Goal: Navigation & Orientation: Find specific page/section

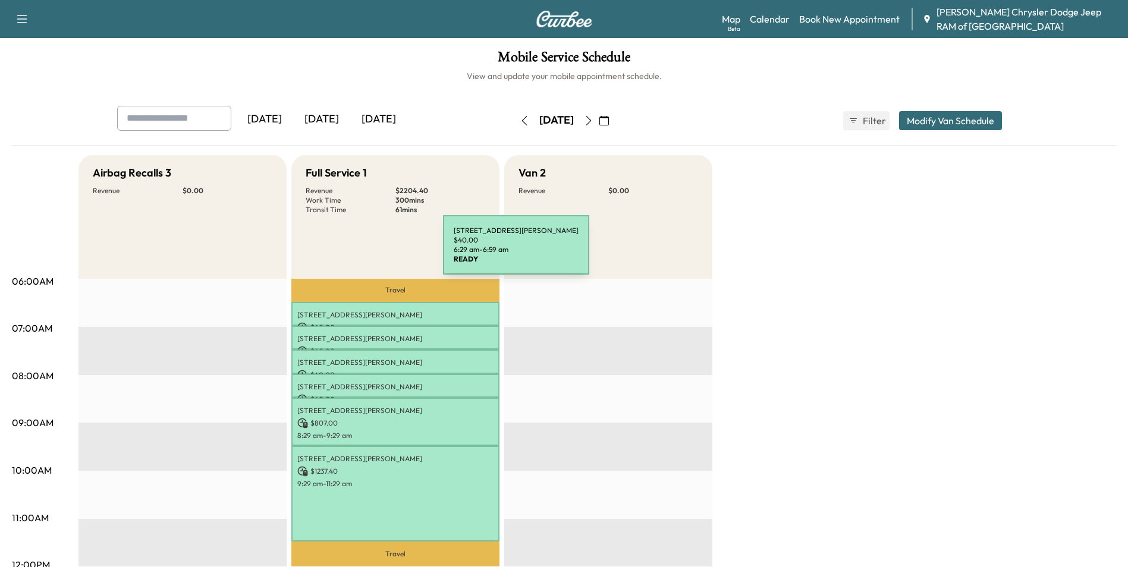
scroll to position [59, 0]
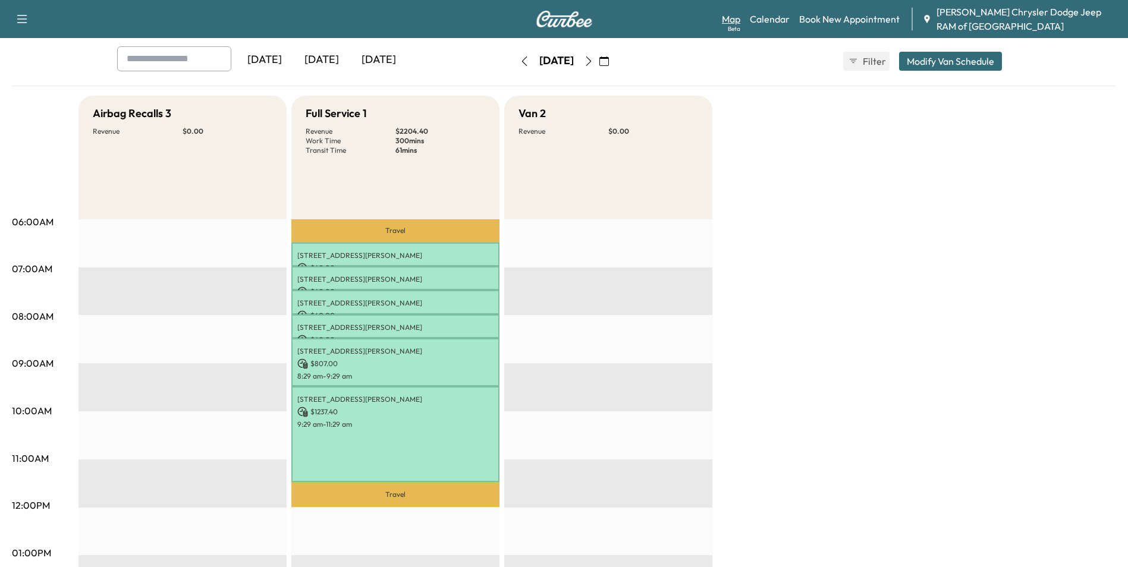
click at [730, 17] on link "Map Beta" at bounding box center [731, 19] width 18 height 14
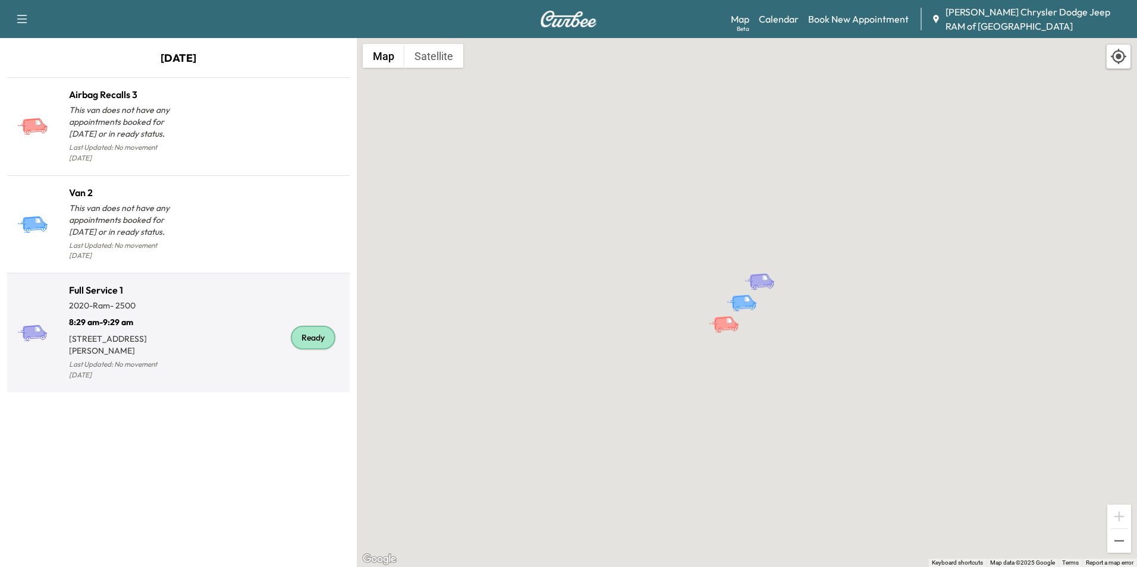
click at [230, 293] on div "Ready" at bounding box center [261, 338] width 167 height 90
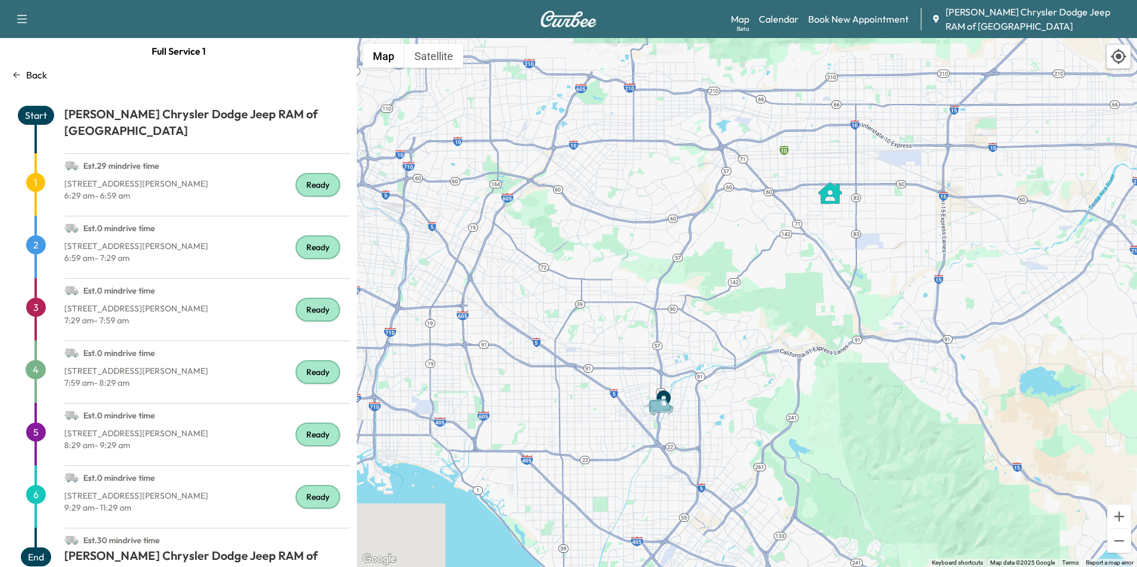
scroll to position [17, 0]
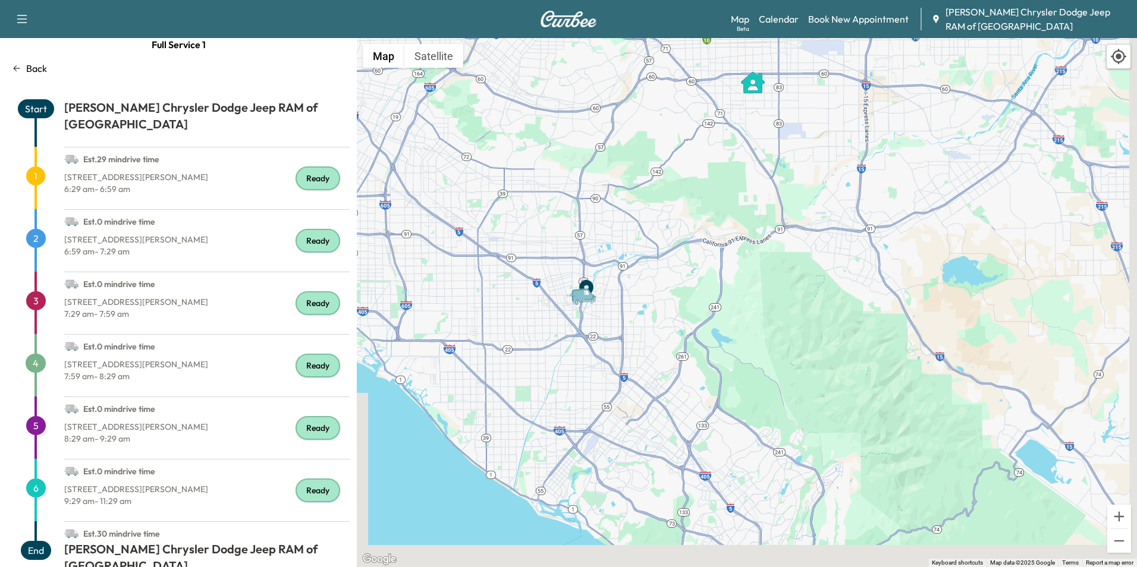
drag, startPoint x: 723, startPoint y: 433, endPoint x: 645, endPoint y: 318, distance: 139.5
click at [645, 318] on div "To activate drag with keyboard, press Alt + Enter. Once in keyboard drag state,…" at bounding box center [747, 302] width 780 height 529
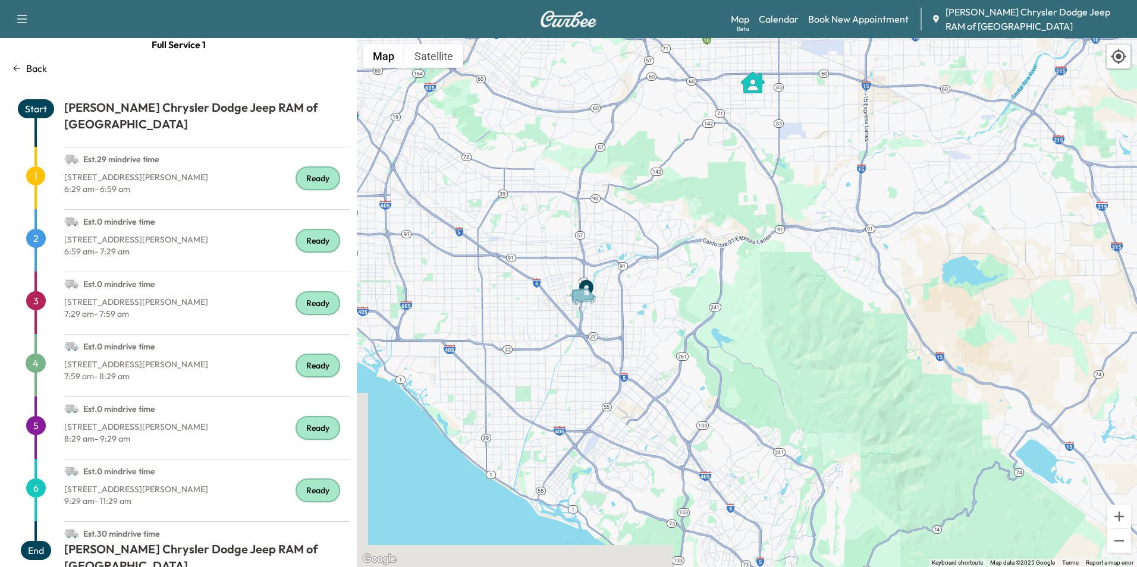
click at [34, 66] on p "Back" at bounding box center [36, 68] width 21 height 14
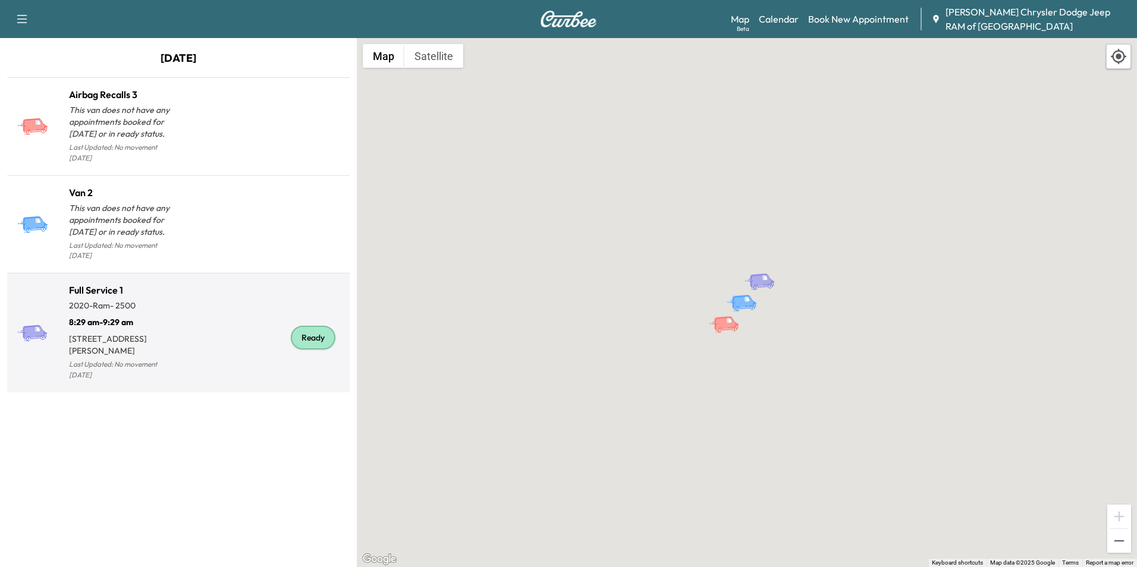
click at [122, 328] on p "[STREET_ADDRESS][PERSON_NAME]" at bounding box center [123, 342] width 109 height 29
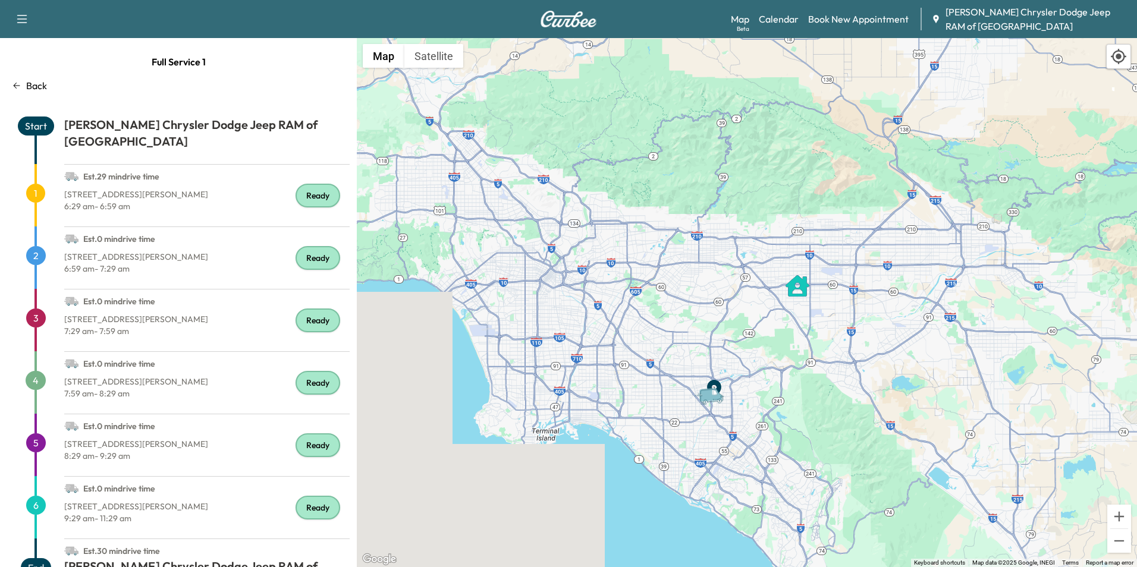
drag, startPoint x: 931, startPoint y: 423, endPoint x: 929, endPoint y: 469, distance: 46.4
click at [929, 469] on div "To activate drag with keyboard, press Alt + Enter. Once in keyboard drag state,…" at bounding box center [747, 302] width 780 height 529
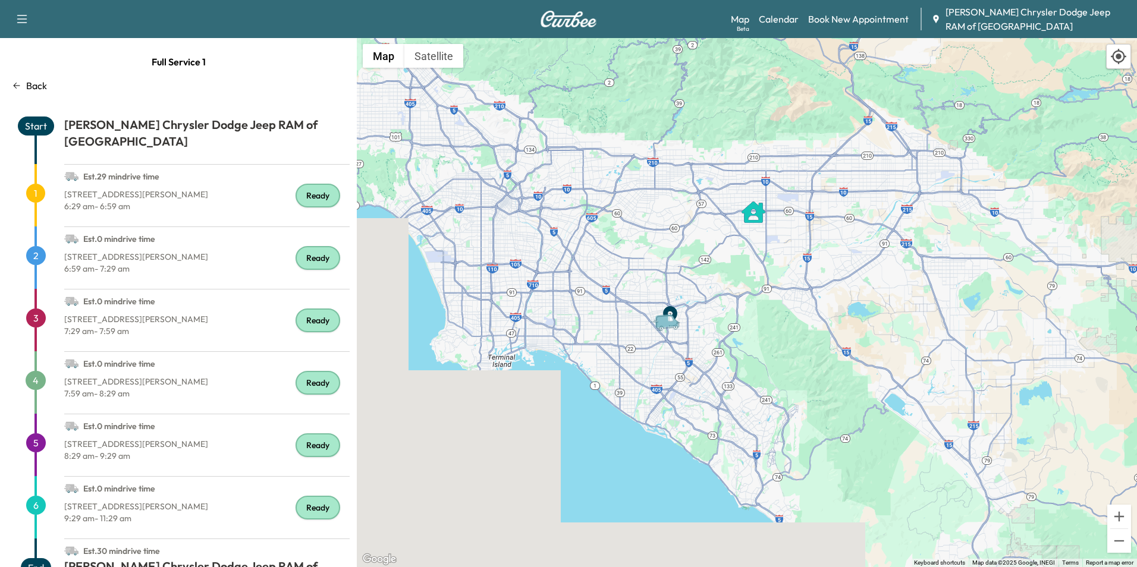
drag, startPoint x: 771, startPoint y: 414, endPoint x: 663, endPoint y: 310, distance: 149.7
click at [664, 313] on icon "Van" at bounding box center [670, 322] width 42 height 21
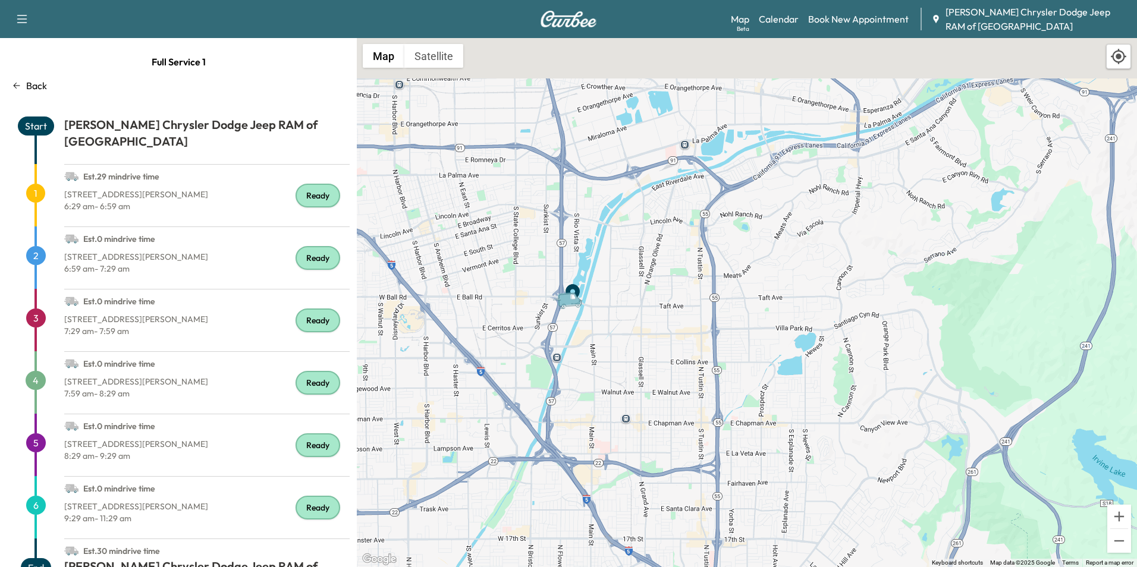
drag, startPoint x: 520, startPoint y: 213, endPoint x: 603, endPoint y: 323, distance: 137.5
click at [603, 323] on div "To activate drag with keyboard, press Alt + Enter. Once in keyboard drag state,…" at bounding box center [747, 302] width 780 height 529
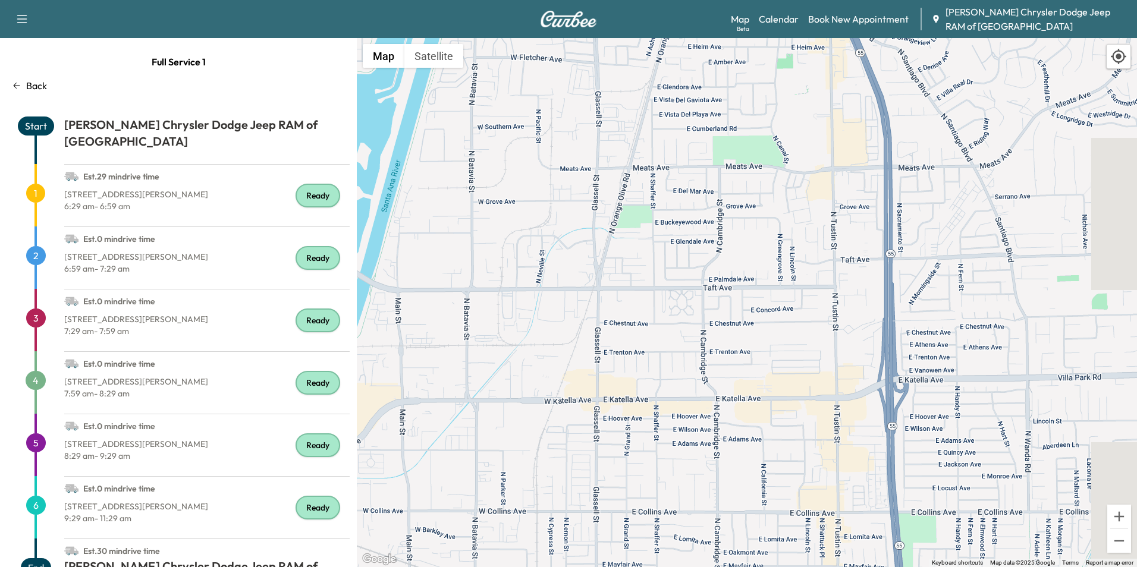
drag, startPoint x: 610, startPoint y: 300, endPoint x: 419, endPoint y: 311, distance: 191.2
click at [419, 311] on div "To activate drag with keyboard, press Alt + Enter. Once in keyboard drag state,…" at bounding box center [747, 302] width 780 height 529
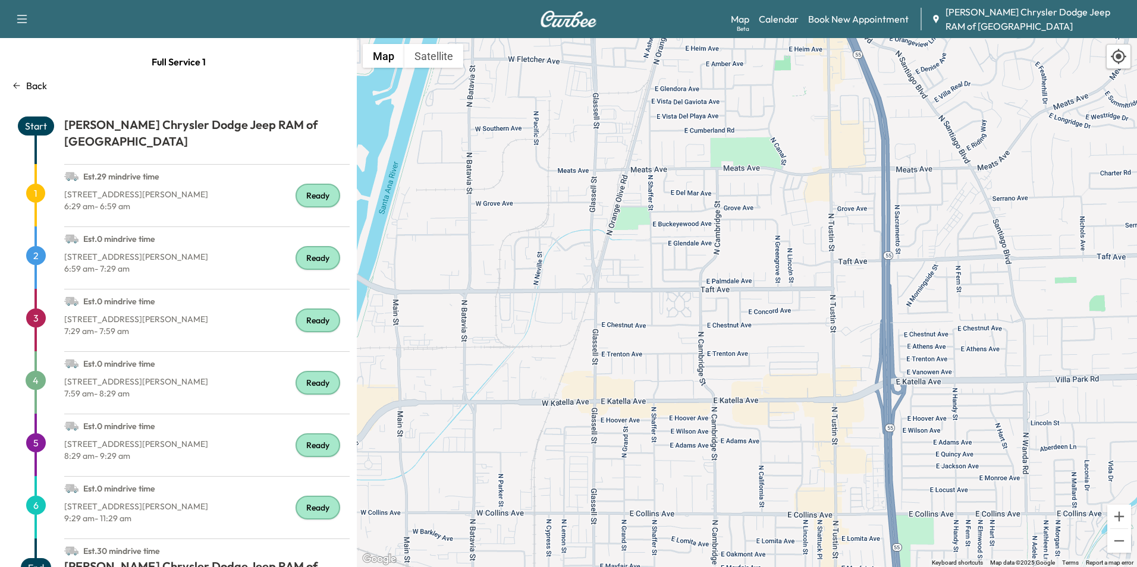
click at [826, 309] on div "To activate drag with keyboard, press Alt + Enter. Once in keyboard drag state,…" at bounding box center [747, 302] width 780 height 529
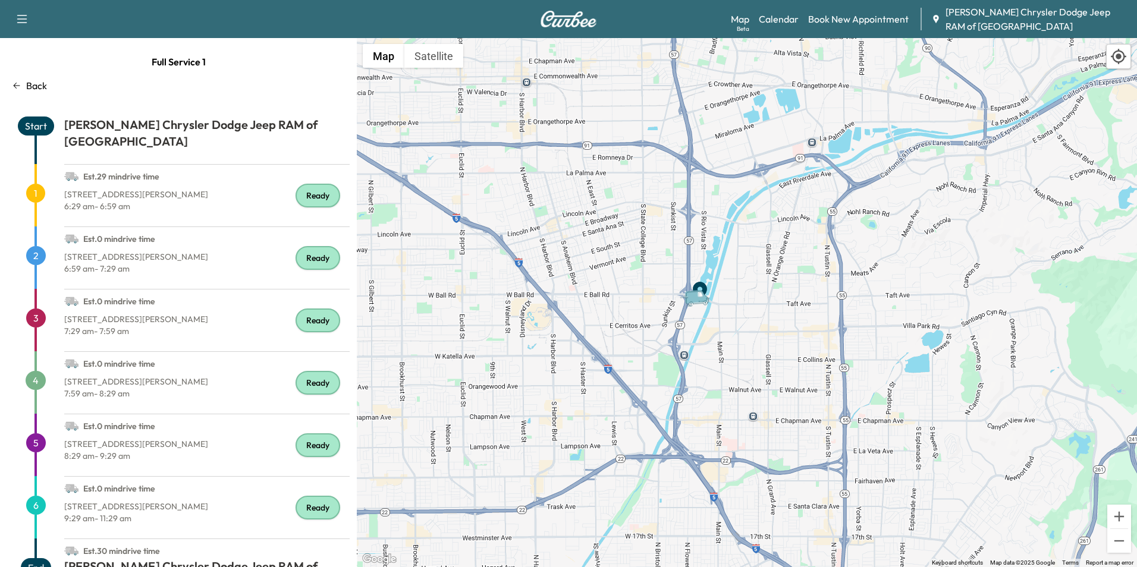
click at [318, 496] on div "Ready" at bounding box center [318, 508] width 45 height 24
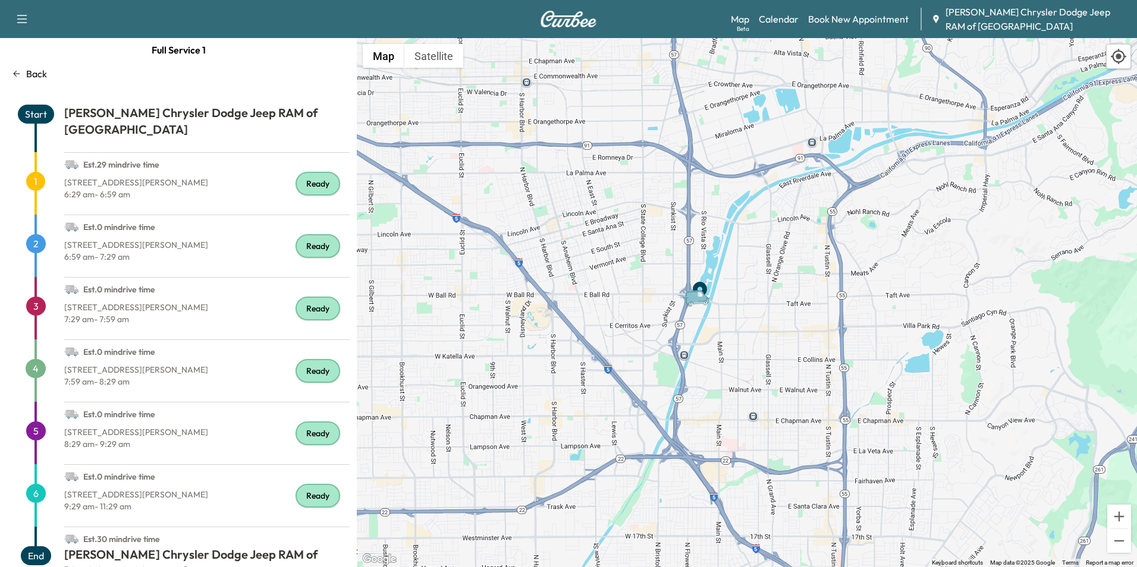
scroll to position [17, 0]
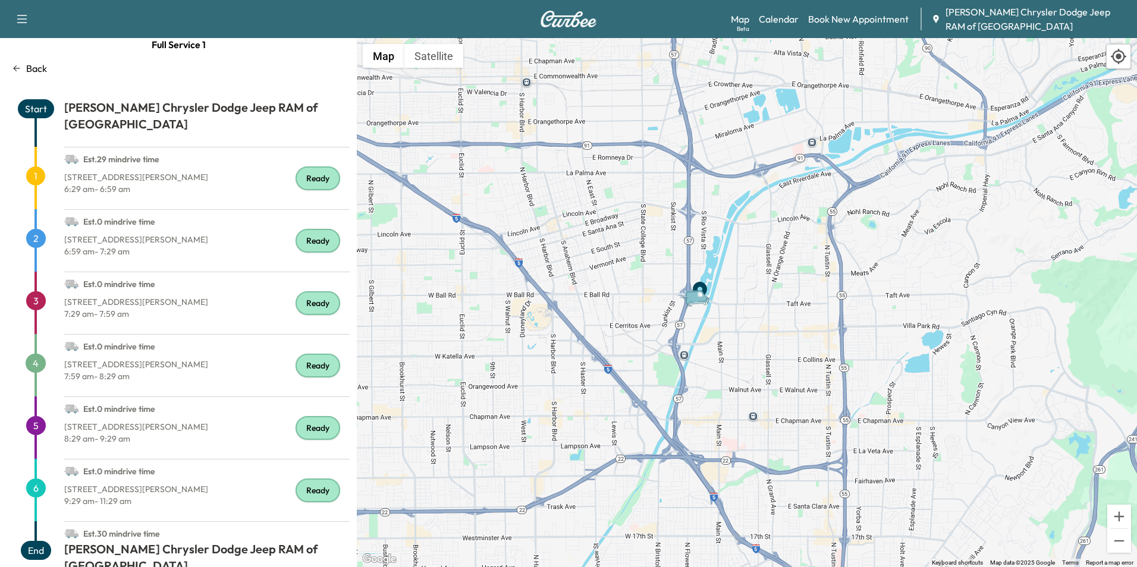
drag, startPoint x: 137, startPoint y: 552, endPoint x: 174, endPoint y: 389, distance: 167.5
click at [137, 552] on div "[PERSON_NAME] Chrysler Dodge Jeep RAM of [GEOGRAPHIC_DATA]" at bounding box center [206, 565] width 285 height 48
drag, startPoint x: 205, startPoint y: 178, endPoint x: 175, endPoint y: 109, distance: 74.6
click at [205, 183] on p "6:29 am - 6:59 am" at bounding box center [206, 189] width 285 height 12
click at [174, 108] on h1 "[PERSON_NAME] Chrysler Dodge Jeep RAM of [GEOGRAPHIC_DATA]" at bounding box center [206, 118] width 285 height 38
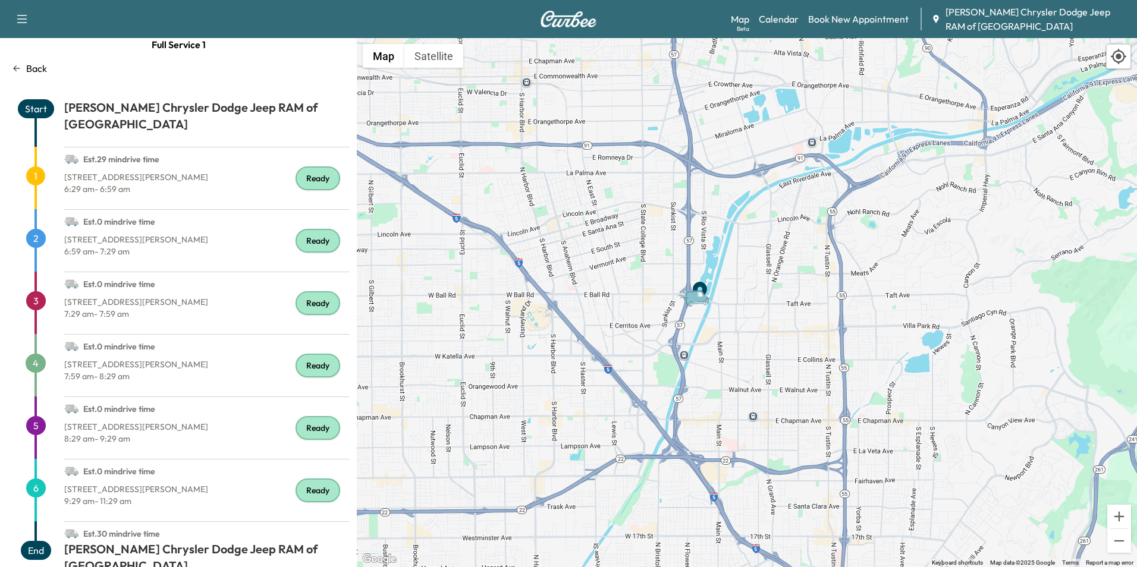
click at [174, 89] on div "Full Service 1 Back Start [PERSON_NAME] Chrysler Dodge Jeep RAM of [GEOGRAPHIC_…" at bounding box center [178, 302] width 357 height 529
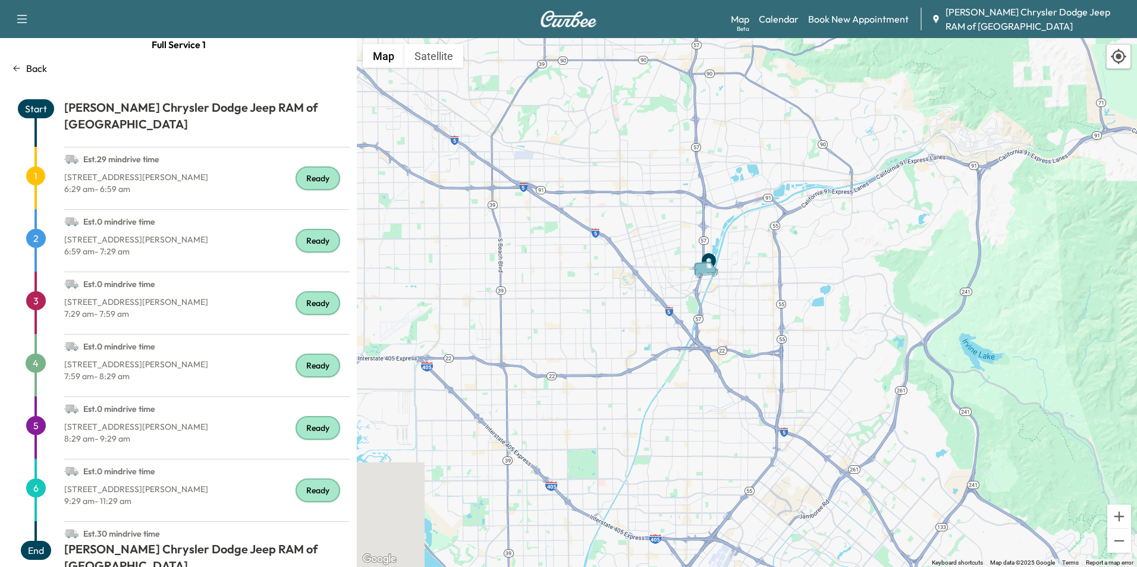
drag, startPoint x: 972, startPoint y: 341, endPoint x: 863, endPoint y: 356, distance: 109.9
click at [863, 356] on div "To activate drag with keyboard, press Alt + Enter. Once in keyboard drag state,…" at bounding box center [747, 302] width 780 height 529
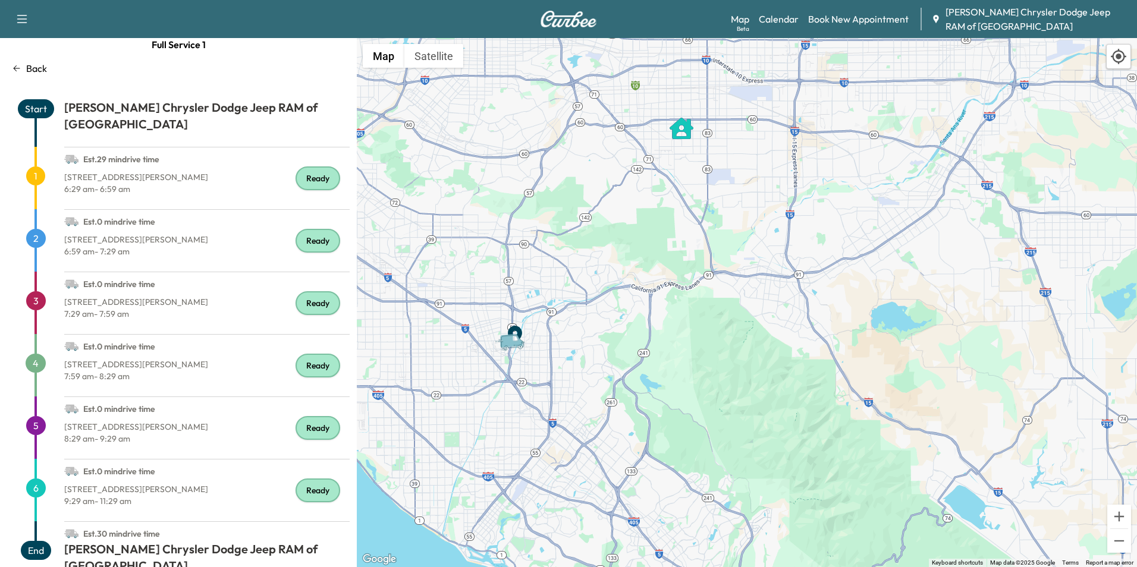
drag, startPoint x: 843, startPoint y: 263, endPoint x: 627, endPoint y: 300, distance: 218.4
click at [627, 300] on div "To activate drag with keyboard, press Alt + Enter. Once in keyboard drag state,…" at bounding box center [747, 302] width 780 height 529
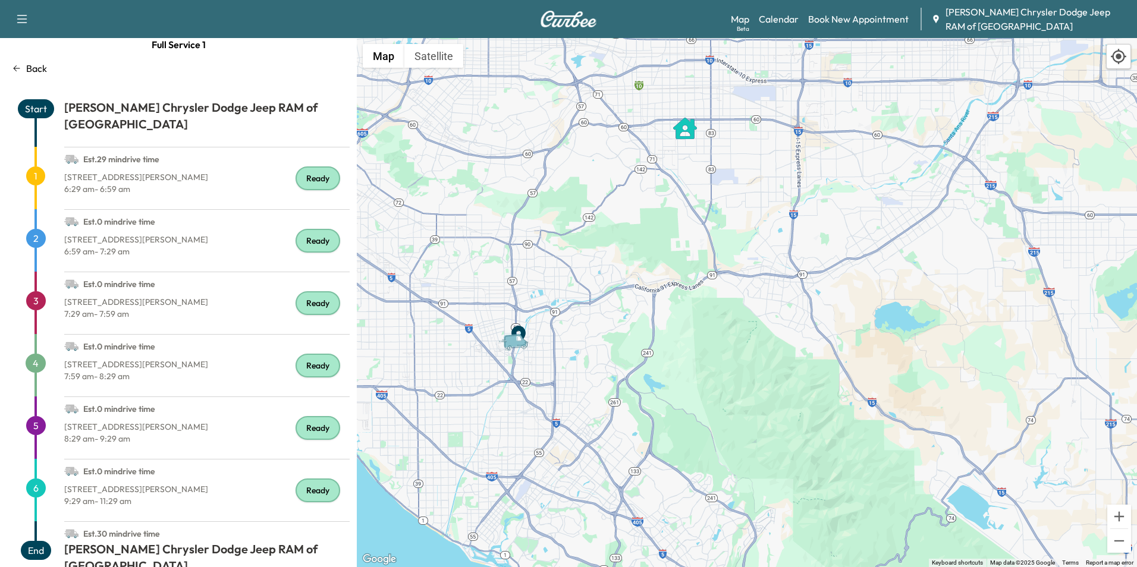
drag, startPoint x: 544, startPoint y: 328, endPoint x: 664, endPoint y: 328, distance: 120.1
click at [664, 328] on div "To activate drag with keyboard, press Alt + Enter. Once in keyboard drag state,…" at bounding box center [747, 302] width 780 height 529
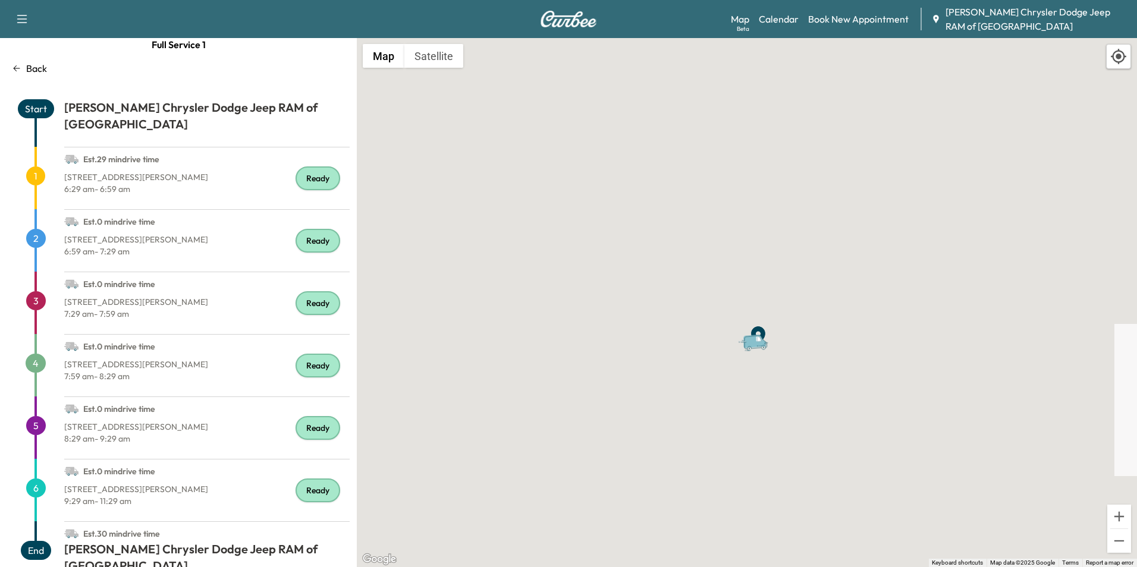
drag, startPoint x: 841, startPoint y: 213, endPoint x: 720, endPoint y: 393, distance: 216.7
click at [726, 459] on div "To activate drag with keyboard, press Alt + Enter. Once in keyboard drag state,…" at bounding box center [747, 302] width 780 height 529
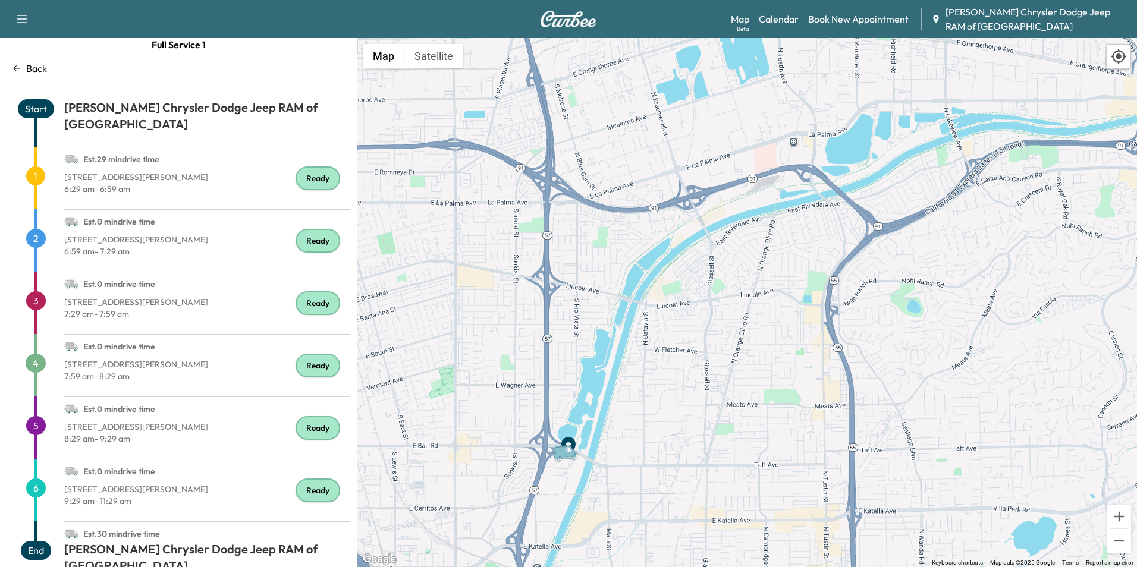
drag, startPoint x: 860, startPoint y: 293, endPoint x: 718, endPoint y: 403, distance: 179.7
click at [718, 403] on div "To activate drag with keyboard, press Alt + Enter. Once in keyboard drag state,…" at bounding box center [747, 302] width 780 height 529
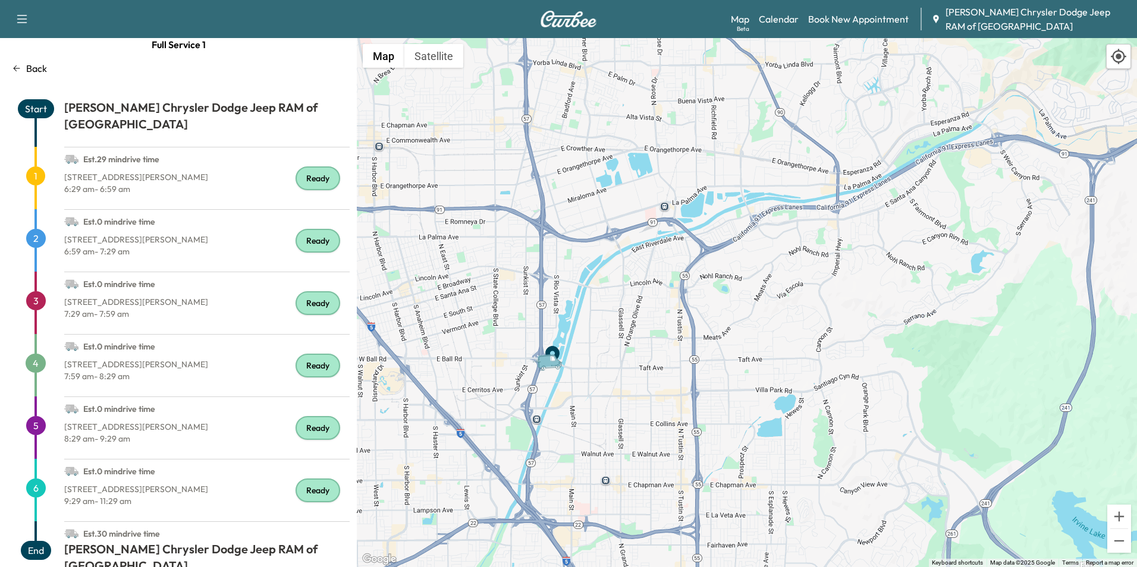
drag, startPoint x: 784, startPoint y: 419, endPoint x: 718, endPoint y: 360, distance: 88.5
click at [718, 360] on div "To activate drag with keyboard, press Alt + Enter. Once in keyboard drag state,…" at bounding box center [747, 302] width 780 height 529
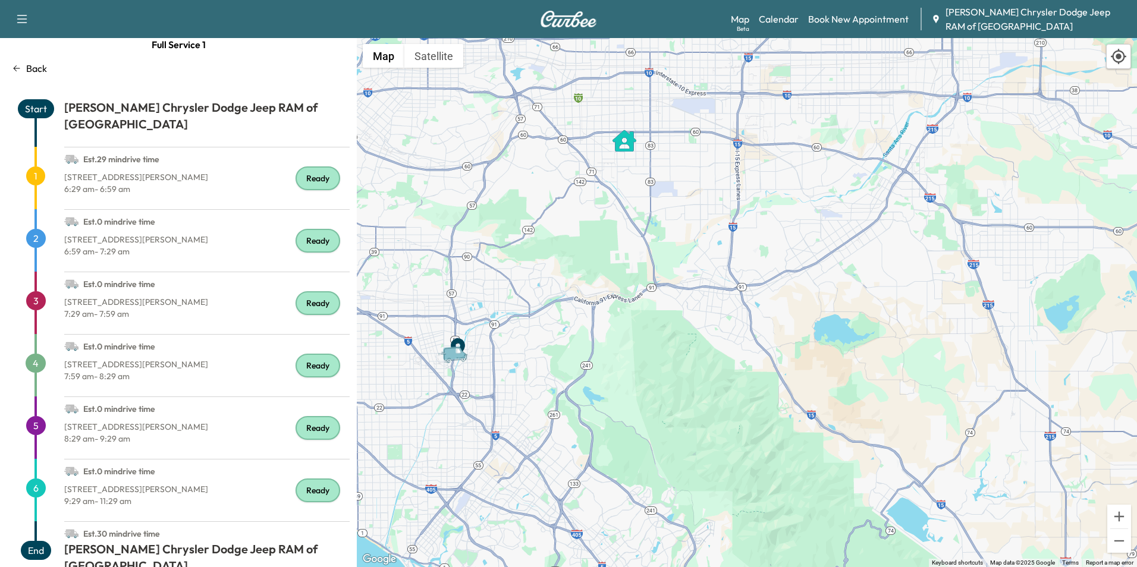
drag, startPoint x: 876, startPoint y: 331, endPoint x: 671, endPoint y: 330, distance: 205.2
click at [671, 330] on div "To activate drag with keyboard, press Alt + Enter. Once in keyboard drag state,…" at bounding box center [747, 302] width 780 height 529
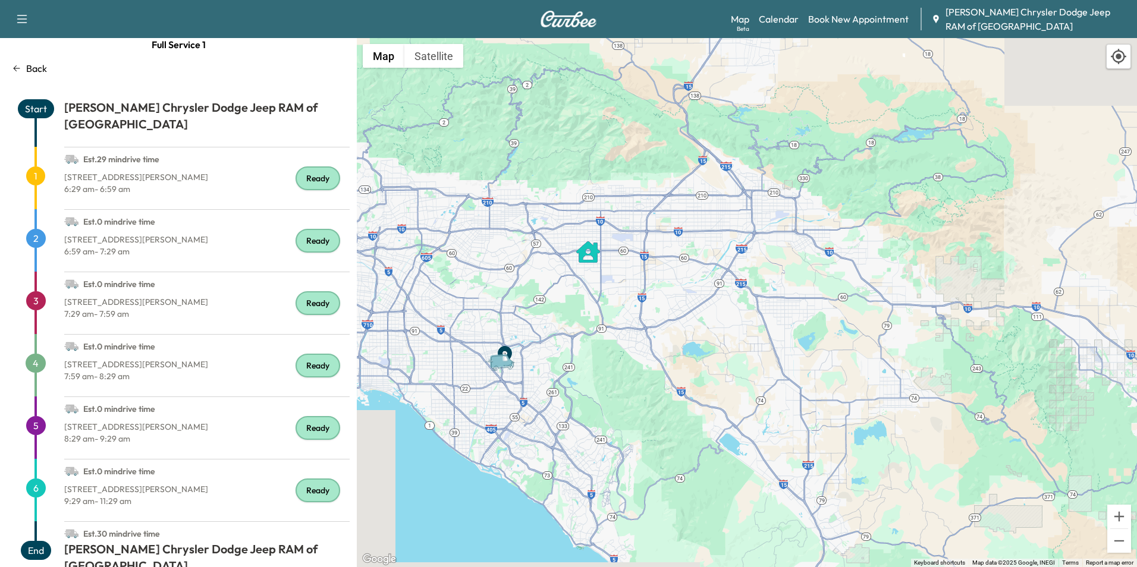
drag, startPoint x: 770, startPoint y: 328, endPoint x: 721, endPoint y: 344, distance: 50.8
click at [721, 344] on div "To activate drag with keyboard, press Alt + Enter. Once in keyboard drag state,…" at bounding box center [747, 302] width 780 height 529
click at [589, 257] on icon "" at bounding box center [588, 253] width 24 height 21
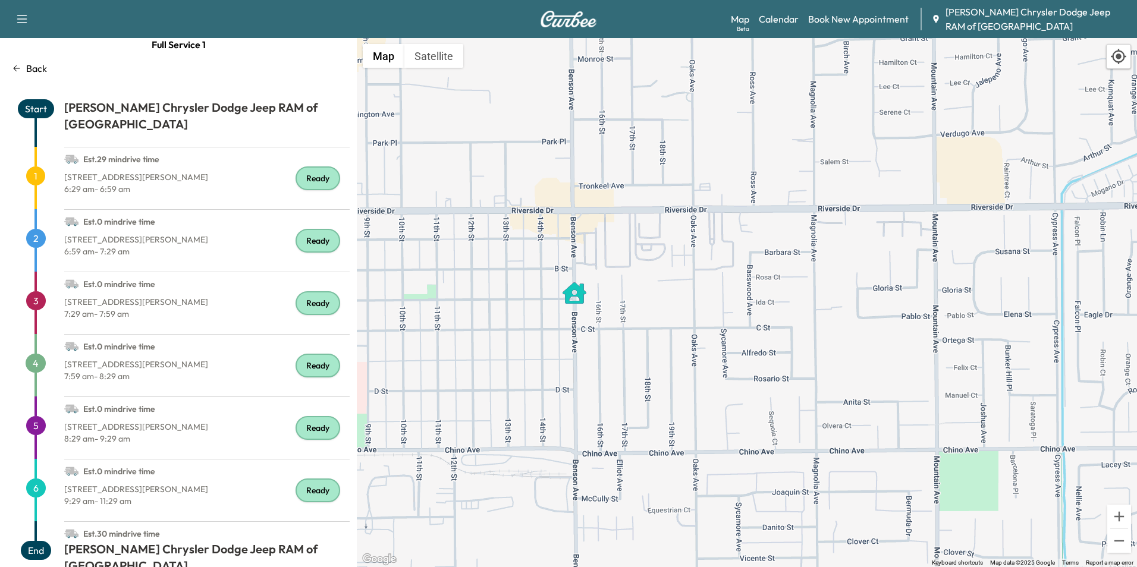
drag, startPoint x: 577, startPoint y: 217, endPoint x: 560, endPoint y: 307, distance: 92.0
click at [560, 307] on div "To activate drag with keyboard, press Alt + Enter. Once in keyboard drag state,…" at bounding box center [747, 302] width 780 height 529
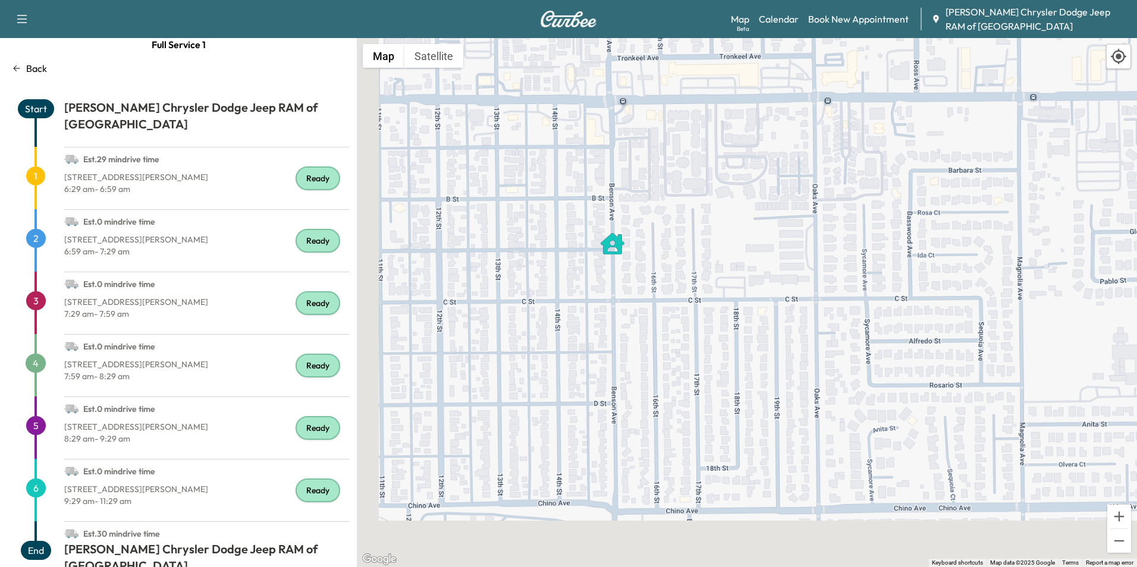
click at [613, 250] on icon "" at bounding box center [613, 244] width 24 height 24
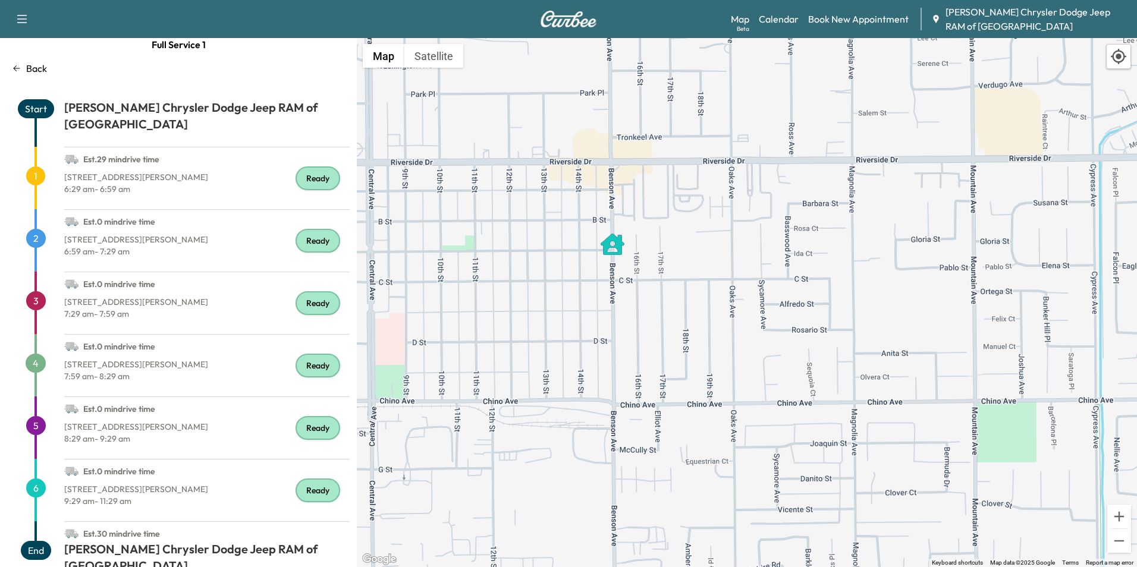
click at [613, 250] on icon "" at bounding box center [613, 245] width 24 height 24
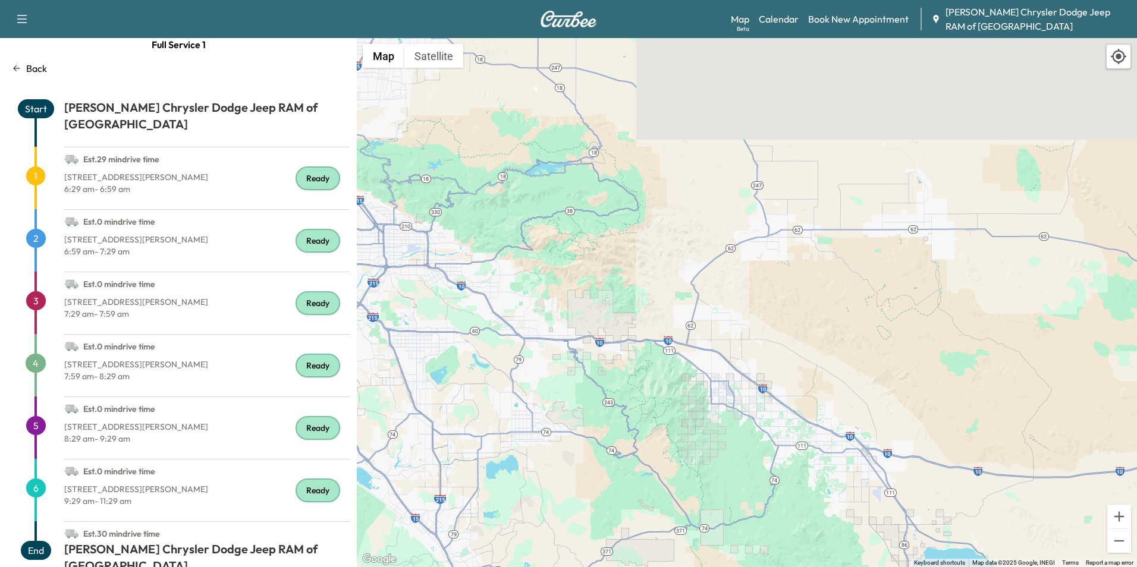
drag, startPoint x: 958, startPoint y: 407, endPoint x: 690, endPoint y: 475, distance: 276.1
click at [690, 475] on div "To activate drag with keyboard, press Alt + Enter. Once in keyboard drag state,…" at bounding box center [747, 302] width 780 height 529
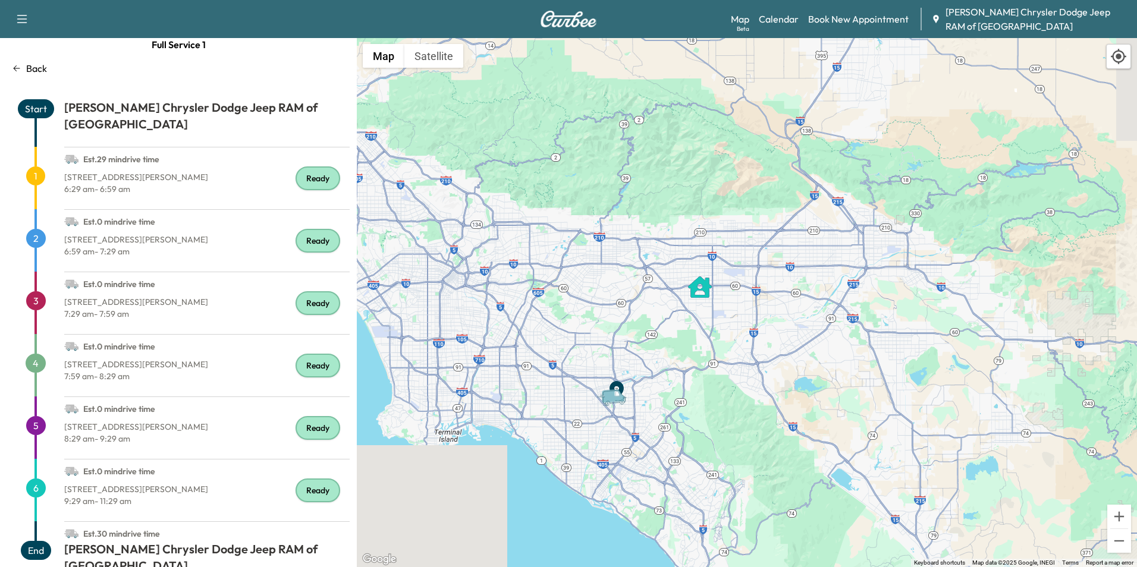
drag, startPoint x: 501, startPoint y: 347, endPoint x: 727, endPoint y: 310, distance: 229.7
click at [727, 310] on div "To activate drag with keyboard, press Alt + Enter. Once in keyboard drag state,…" at bounding box center [747, 302] width 780 height 529
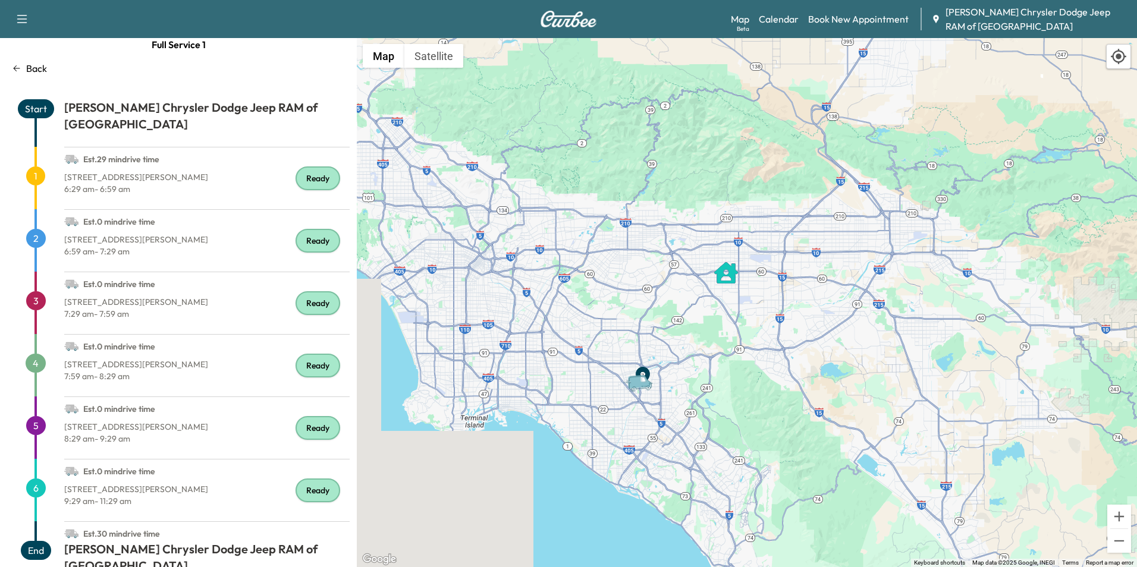
drag, startPoint x: 586, startPoint y: 291, endPoint x: 614, endPoint y: 276, distance: 32.2
click at [614, 276] on div "To activate drag with keyboard, press Alt + Enter. Once in keyboard drag state,…" at bounding box center [747, 302] width 780 height 529
click at [304, 460] on div "Est. 0 min drive time" at bounding box center [206, 469] width 285 height 19
click at [315, 479] on div "Ready" at bounding box center [318, 491] width 45 height 24
click at [296, 420] on div "Ready" at bounding box center [318, 428] width 45 height 24
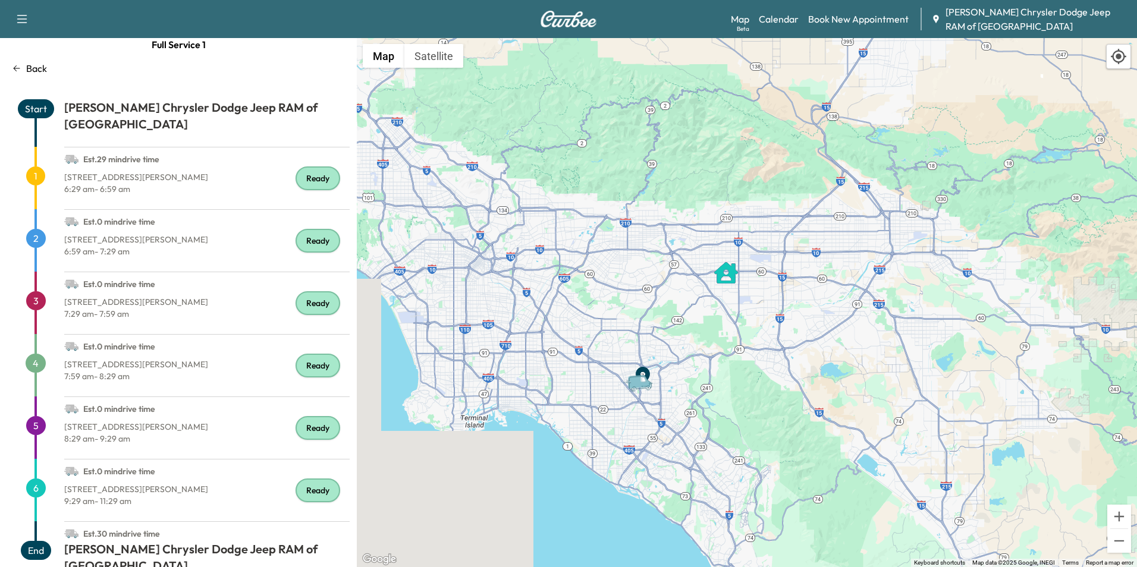
click at [312, 374] on div "[STREET_ADDRESS][PERSON_NAME] 7:59 am - 8:29 am" at bounding box center [206, 375] width 285 height 43
click at [21, 70] on div "Back" at bounding box center [178, 68] width 343 height 14
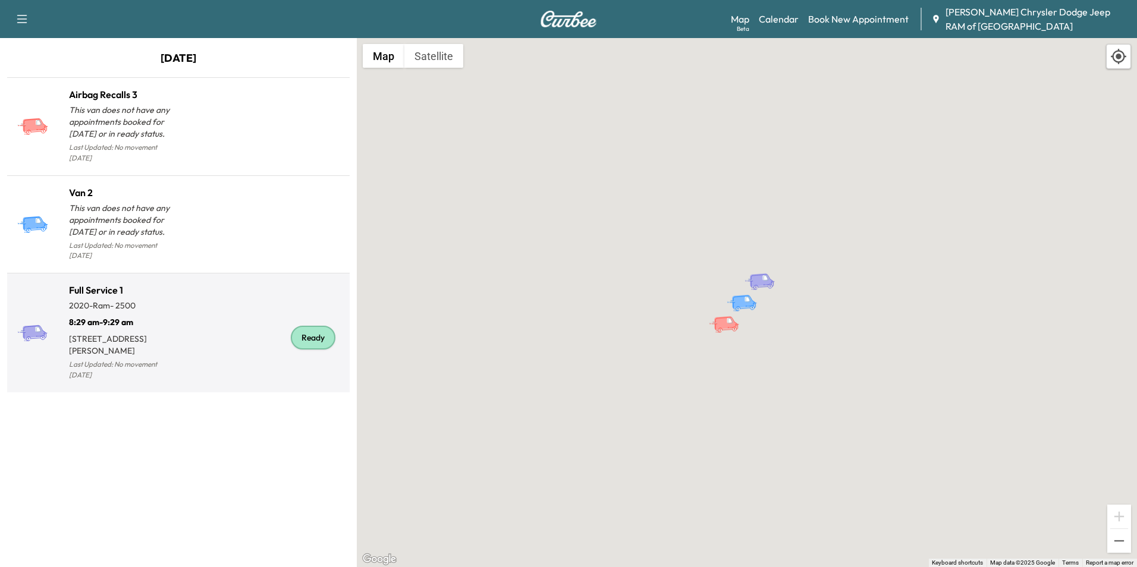
click at [304, 326] on div "Ready" at bounding box center [313, 338] width 45 height 24
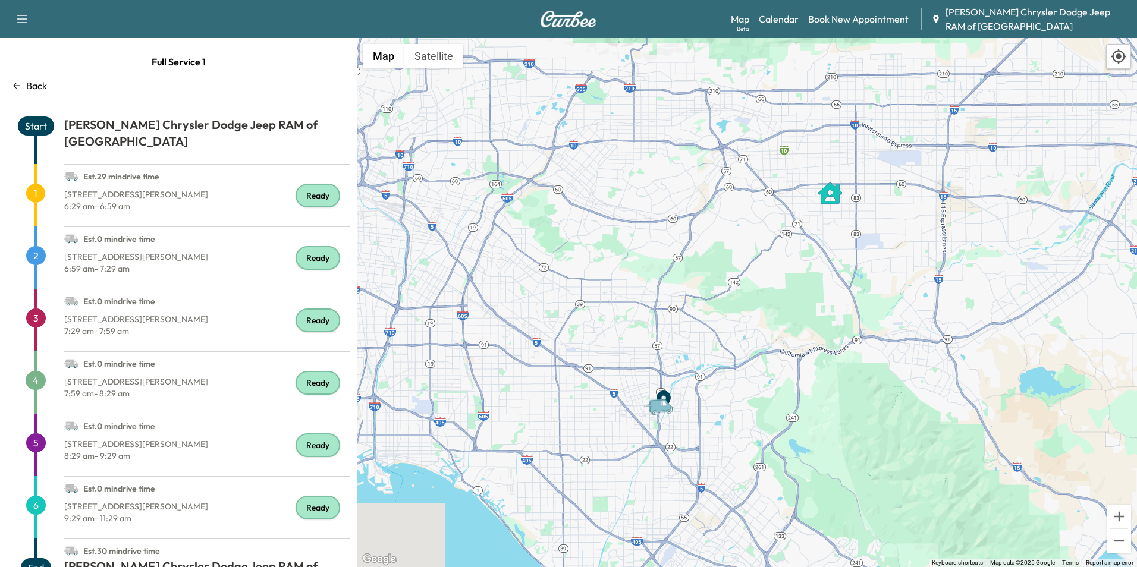
click at [34, 121] on span "Start" at bounding box center [36, 126] width 36 height 19
click at [36, 184] on span "1" at bounding box center [35, 193] width 19 height 19
drag, startPoint x: 39, startPoint y: 238, endPoint x: 259, endPoint y: 206, distance: 221.7
click at [42, 246] on span "2" at bounding box center [36, 255] width 20 height 19
click at [302, 184] on div "Ready" at bounding box center [318, 196] width 45 height 24
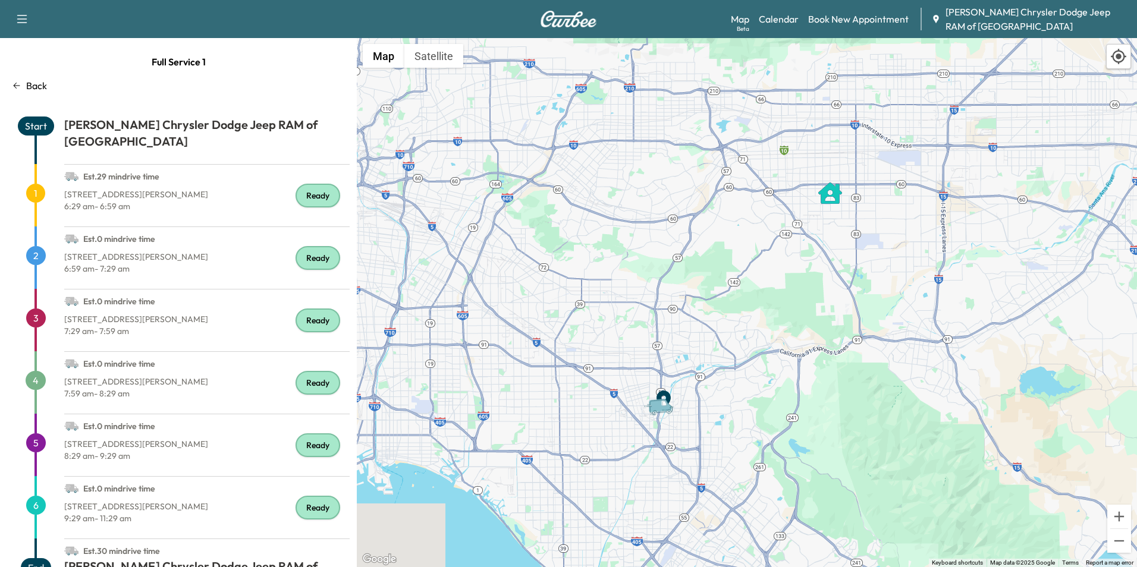
click at [324, 263] on div "6:59 am - 7:29 am" at bounding box center [206, 271] width 285 height 17
drag, startPoint x: 324, startPoint y: 260, endPoint x: 718, endPoint y: 351, distance: 404.6
click at [356, 271] on div "Full Service 1 Back Start [PERSON_NAME] Chrysler Dodge Jeep RAM of [GEOGRAPHIC_…" at bounding box center [178, 302] width 357 height 529
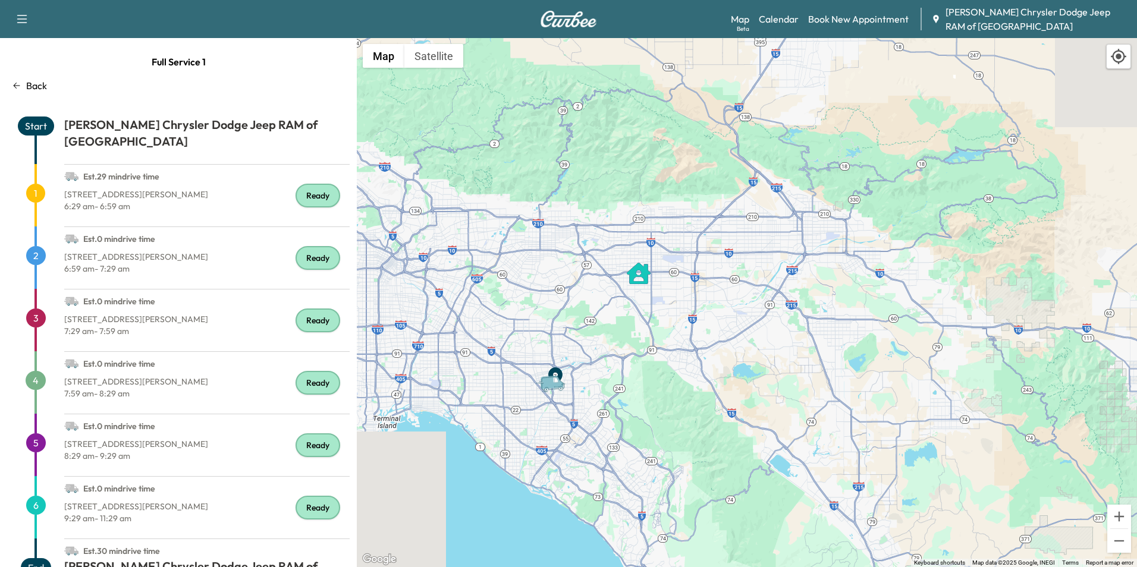
drag, startPoint x: 536, startPoint y: 318, endPoint x: 498, endPoint y: 324, distance: 38.5
click at [498, 324] on div "To activate drag with keyboard, press Alt + Enter. Once in keyboard drag state,…" at bounding box center [747, 302] width 780 height 529
